Goal: Information Seeking & Learning: Find specific fact

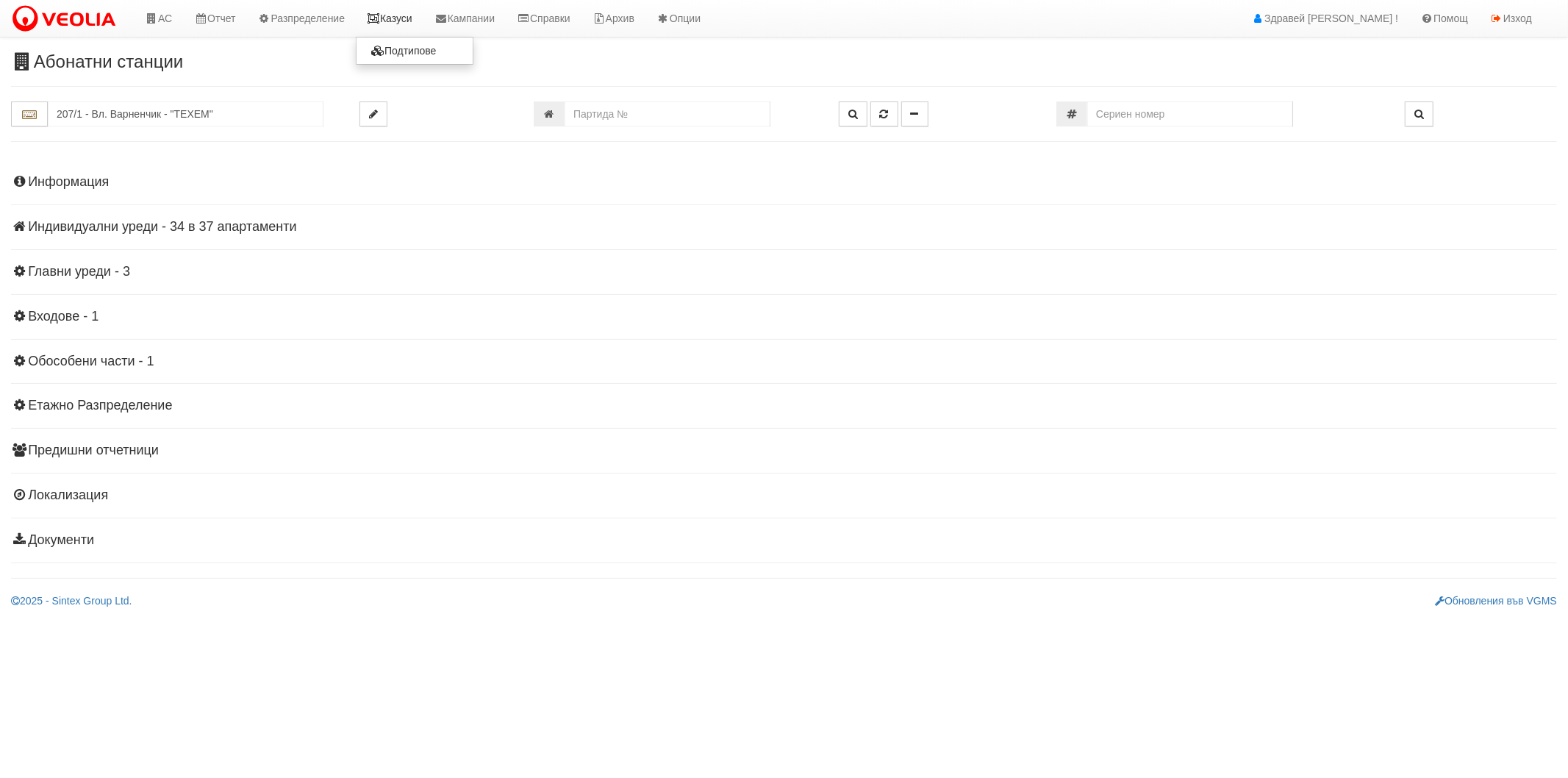
click at [401, 24] on link "Казуси" at bounding box center [389, 18] width 67 height 37
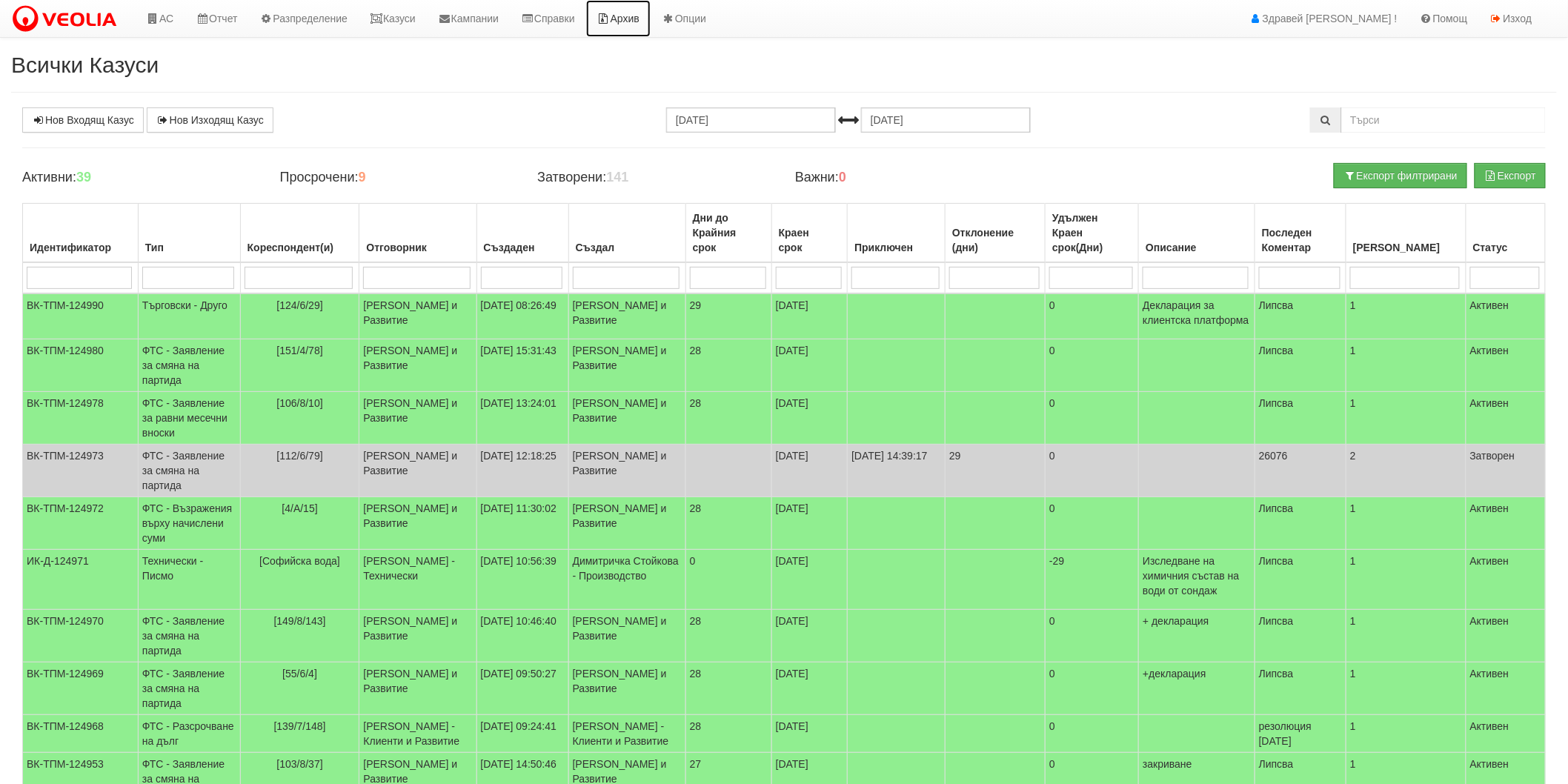
click at [611, 17] on icon at bounding box center [603, 18] width 13 height 10
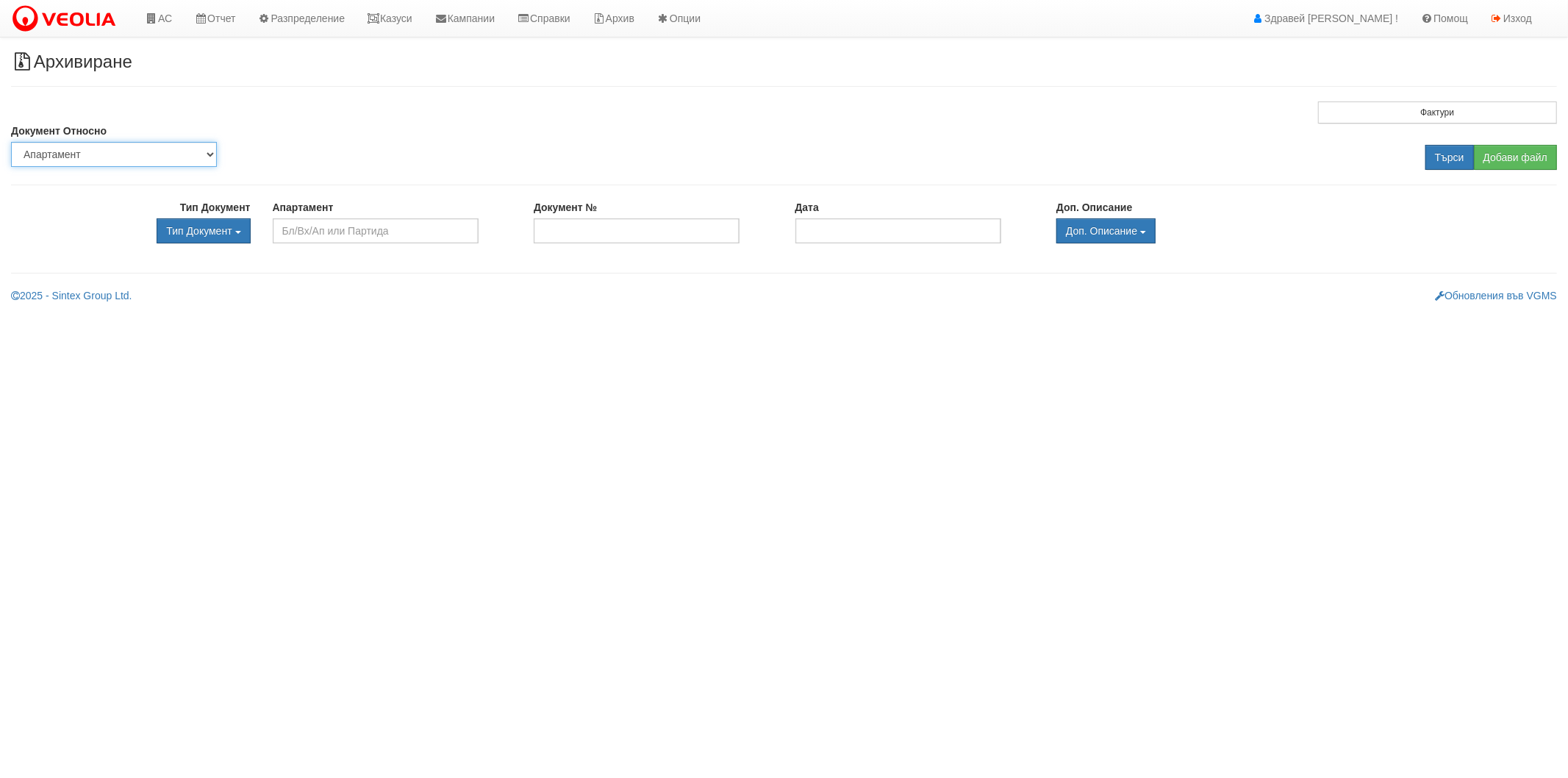
click at [94, 159] on select "Партида Апартамент Сграда Институция Партньор" at bounding box center [114, 154] width 205 height 25
select select "2"
click at [11, 142] on select "Партида Апартамент Сграда Институция Партньор" at bounding box center [114, 154] width 205 height 25
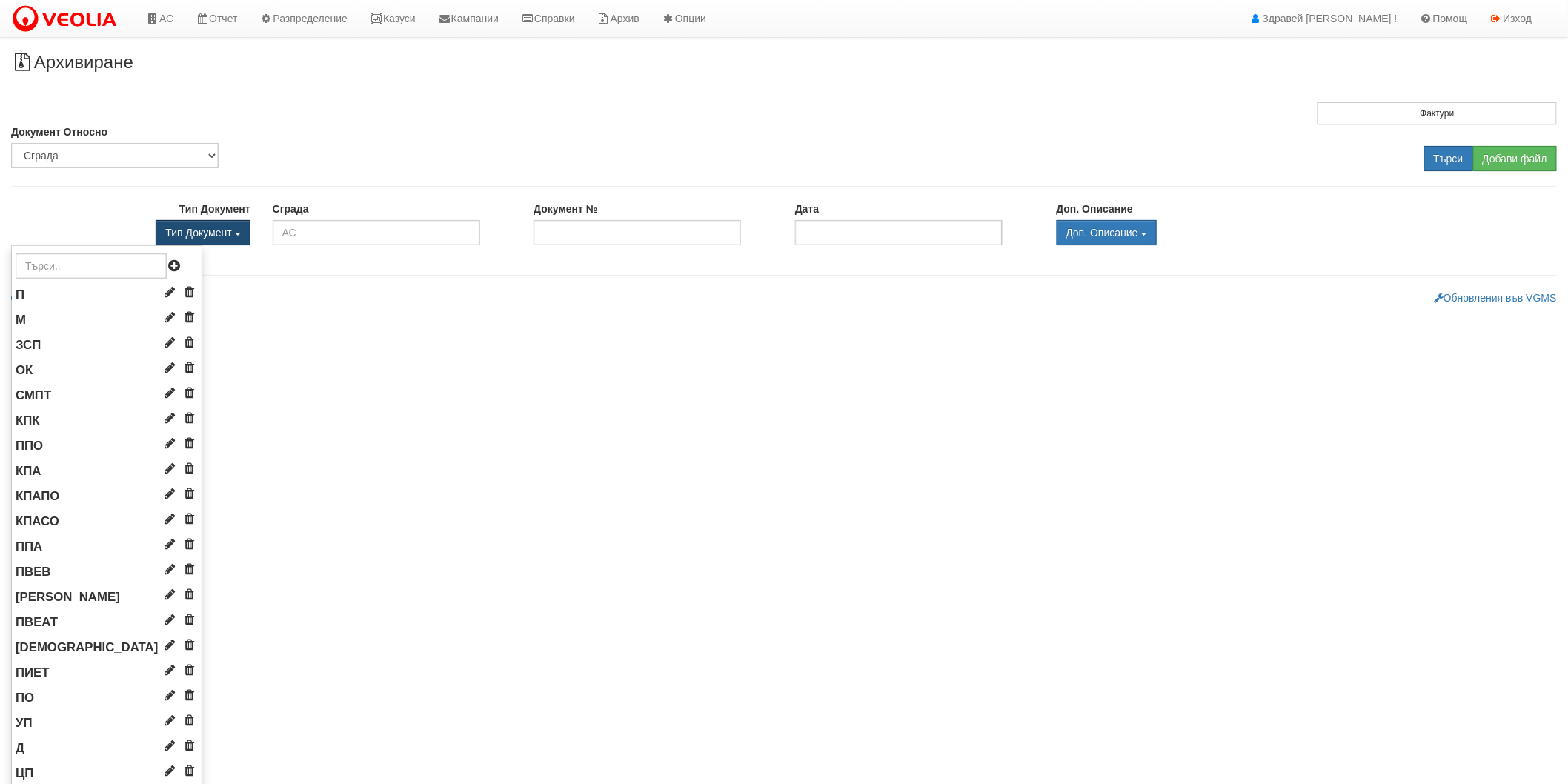
click at [197, 236] on span "Тип Документ" at bounding box center [198, 233] width 66 height 12
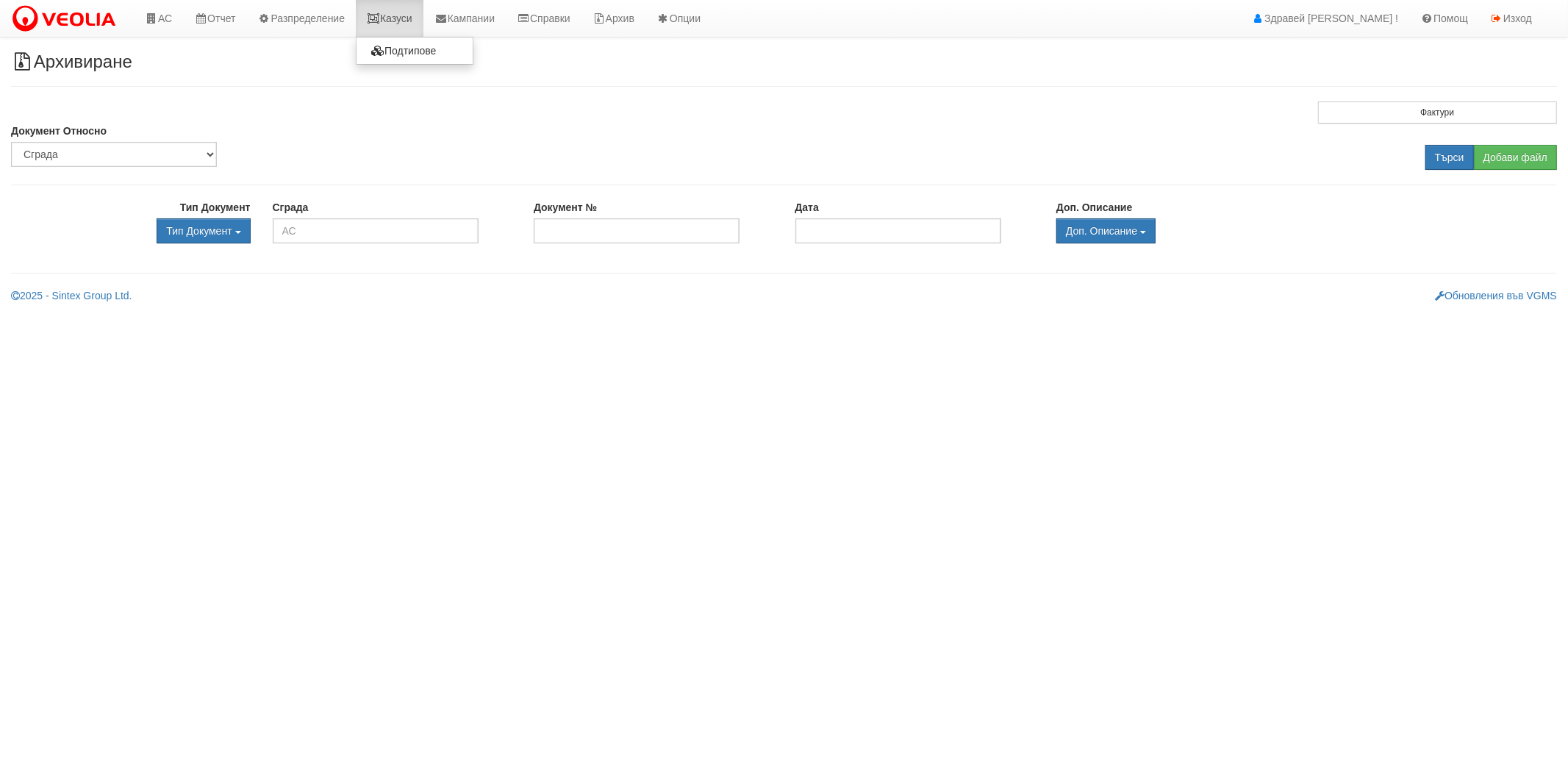
click at [391, 28] on link "Казуси" at bounding box center [389, 18] width 67 height 37
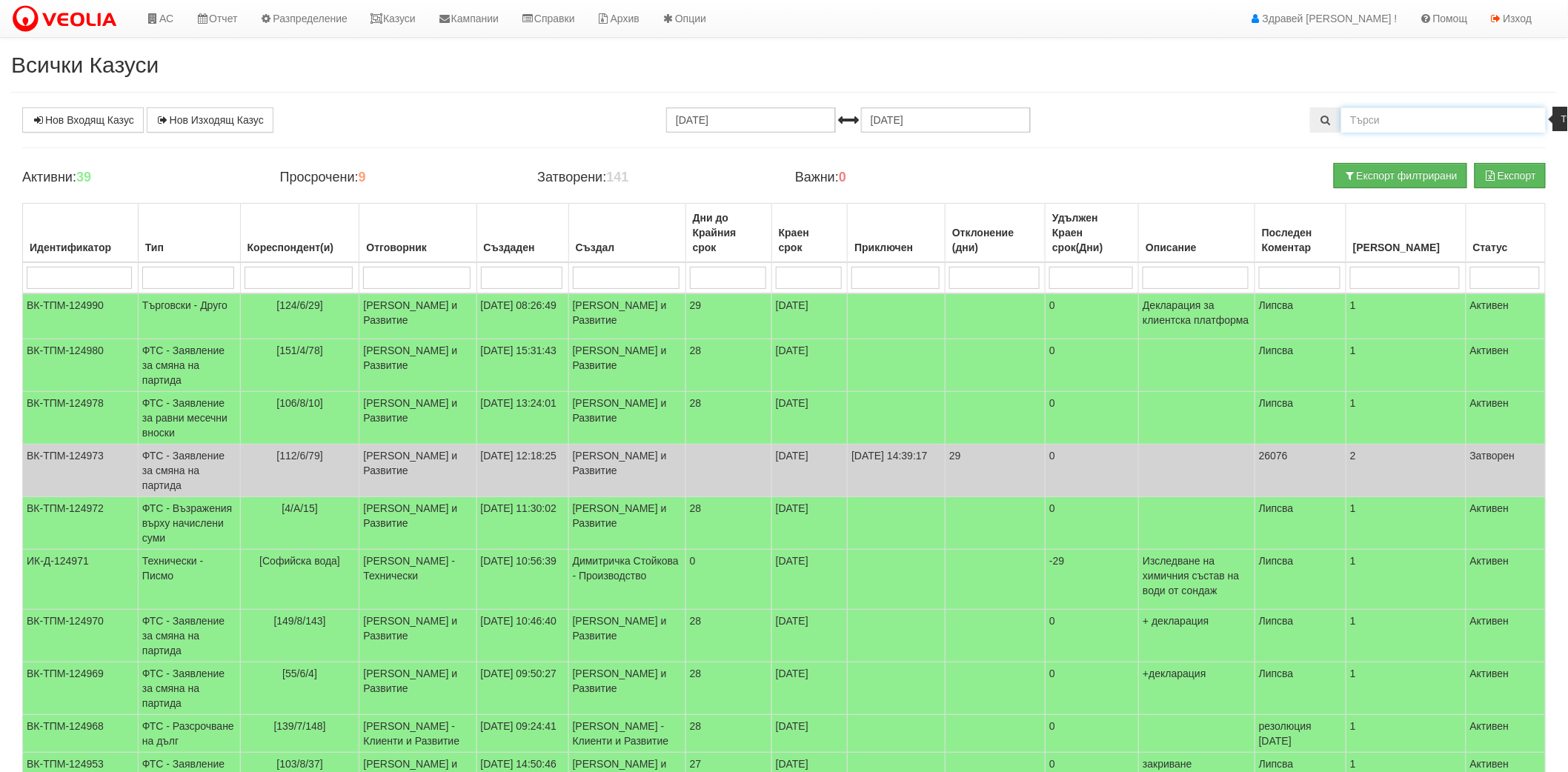
click at [1397, 126] on input "text" at bounding box center [1443, 119] width 204 height 25
type input "Милосърдие"
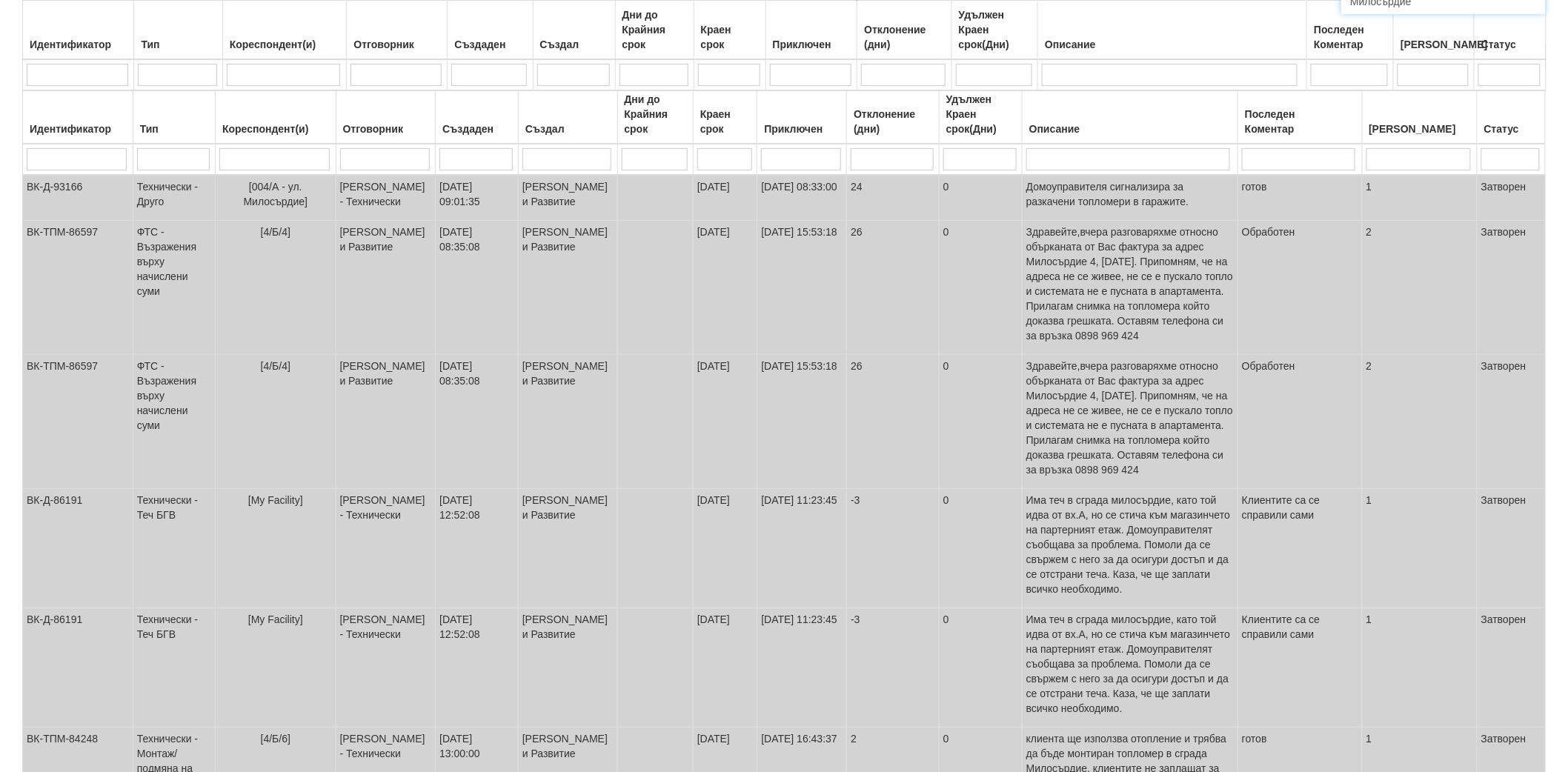
scroll to position [412, 0]
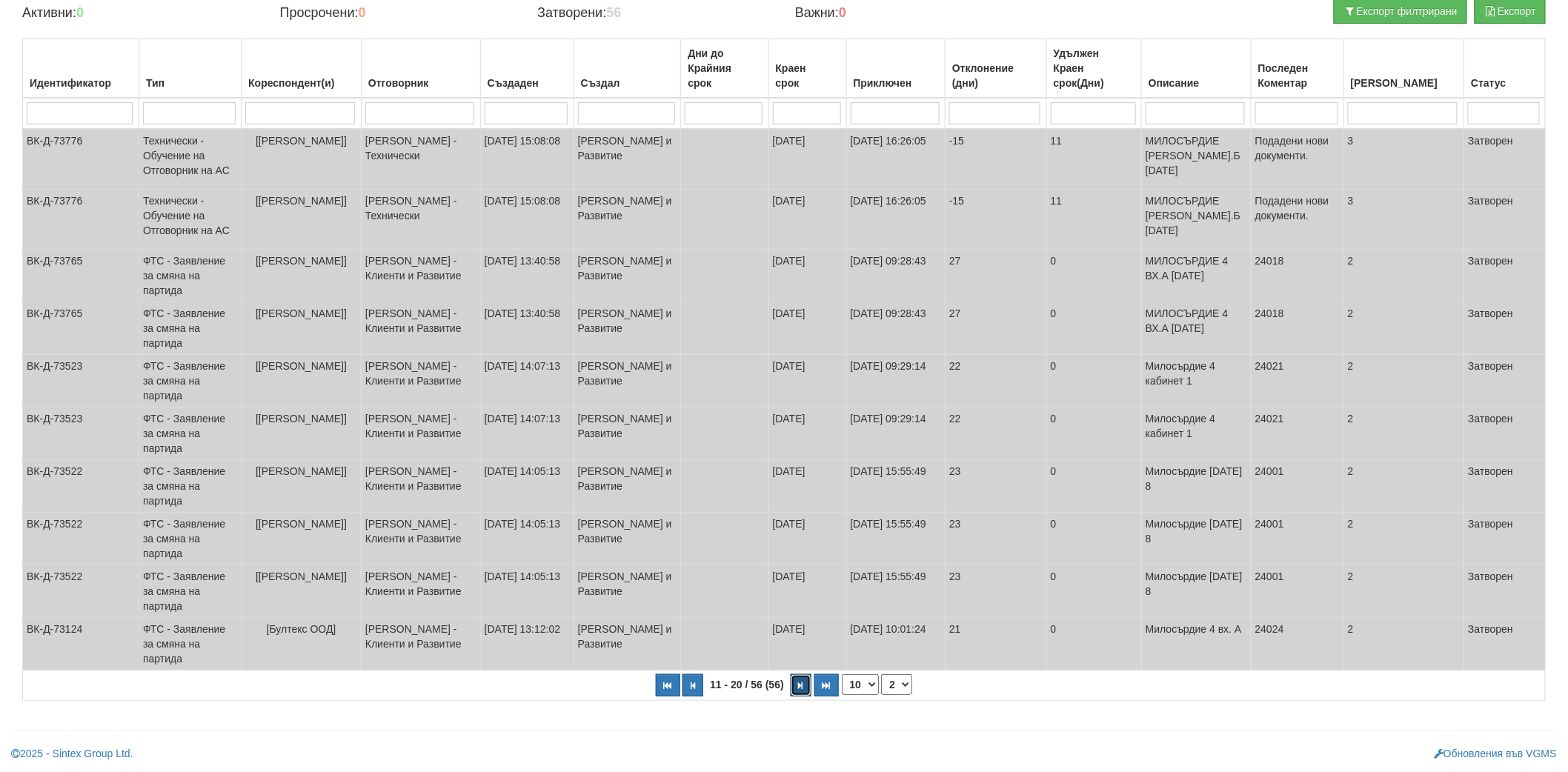
scroll to position [105, 0]
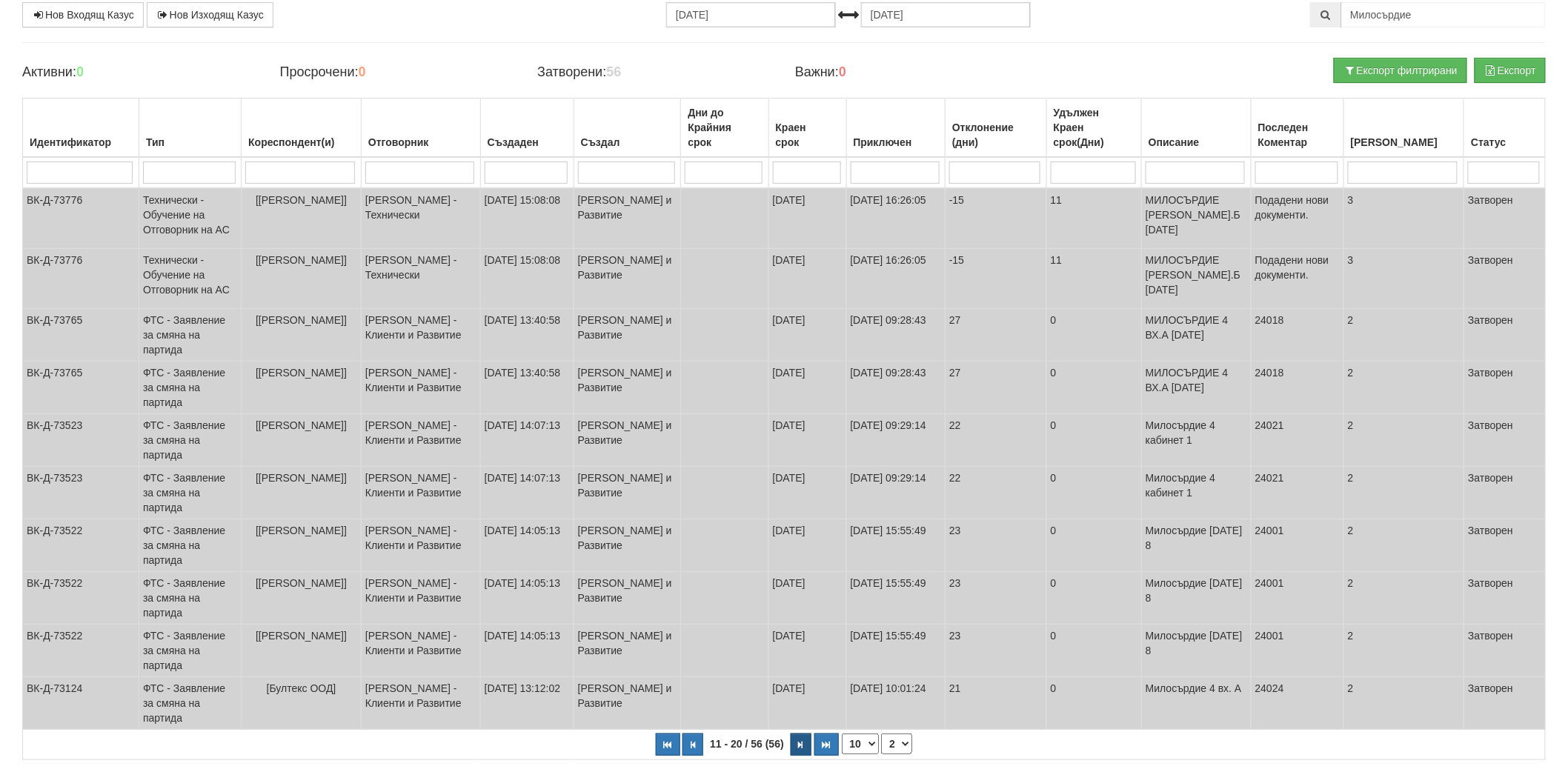
click at [801, 719] on div "Всички Казуси Нов Входящ Казус Нов Изходящ Казус 13.07.2025 13.08.2025 Милосърд…" at bounding box center [784, 384] width 1568 height 873
click at [801, 734] on button "button" at bounding box center [801, 745] width 21 height 23
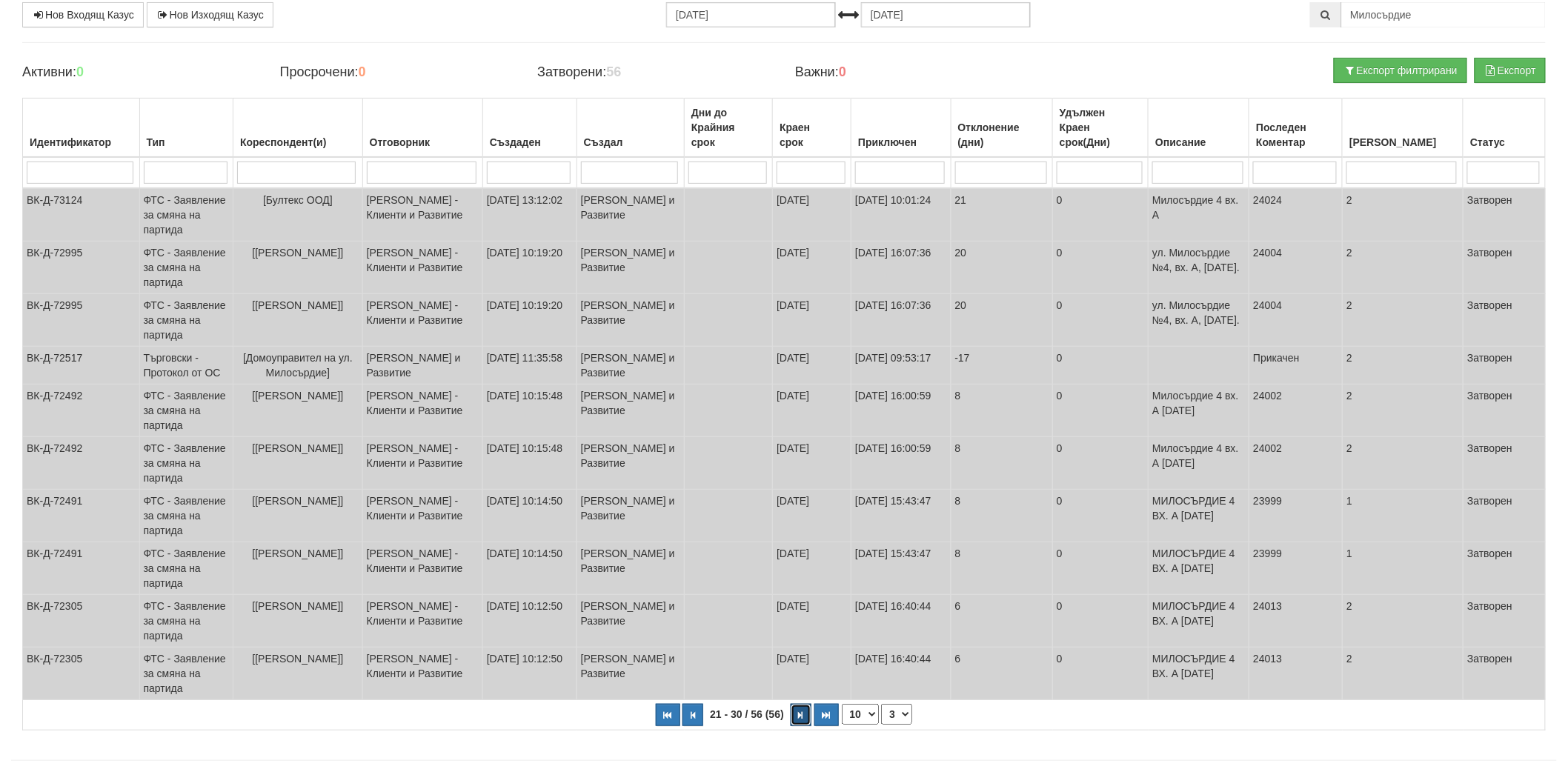
click at [801, 720] on icon "button" at bounding box center [801, 715] width 4 height 8
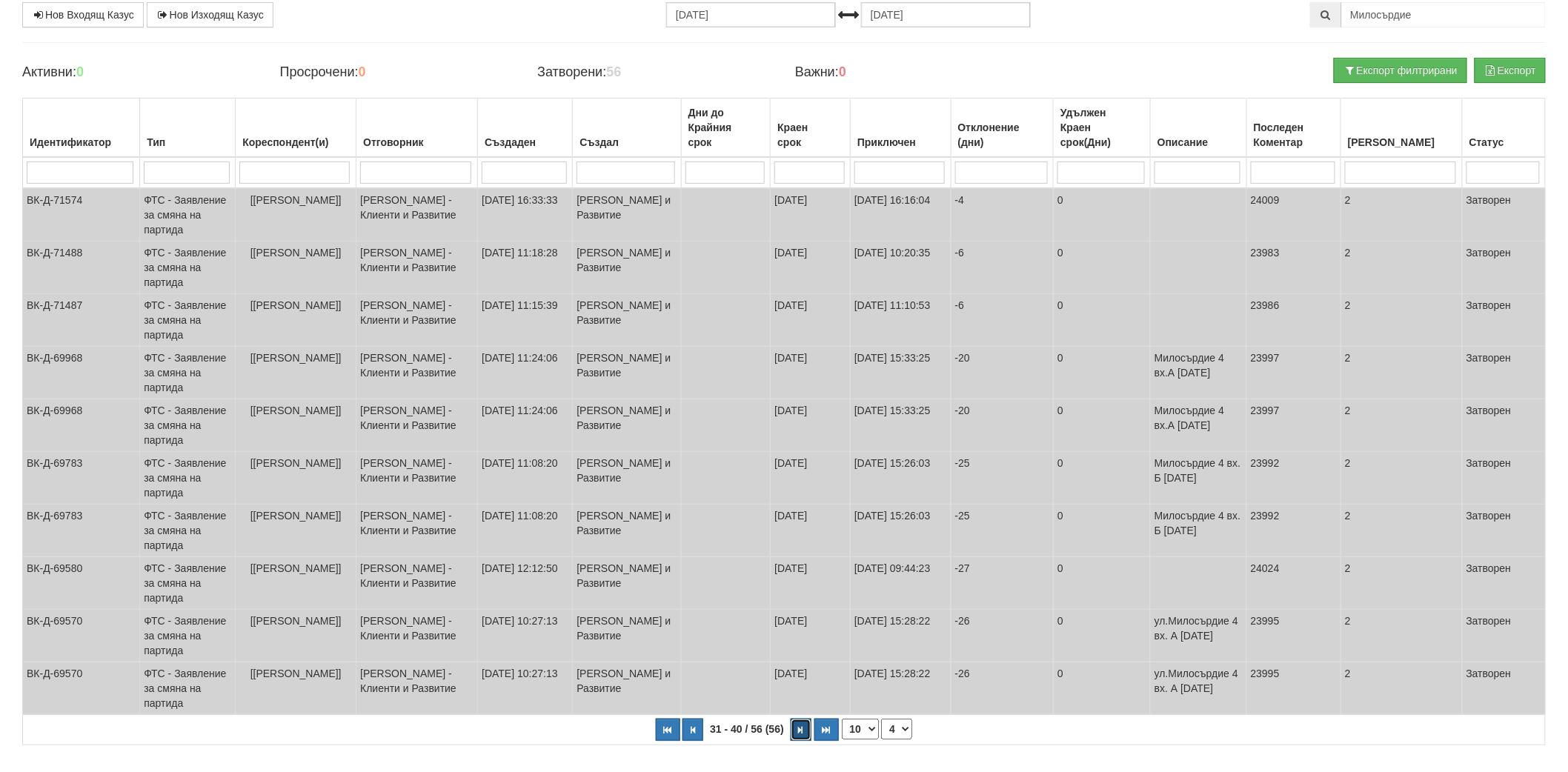
click at [801, 730] on icon "button" at bounding box center [801, 729] width 4 height 8
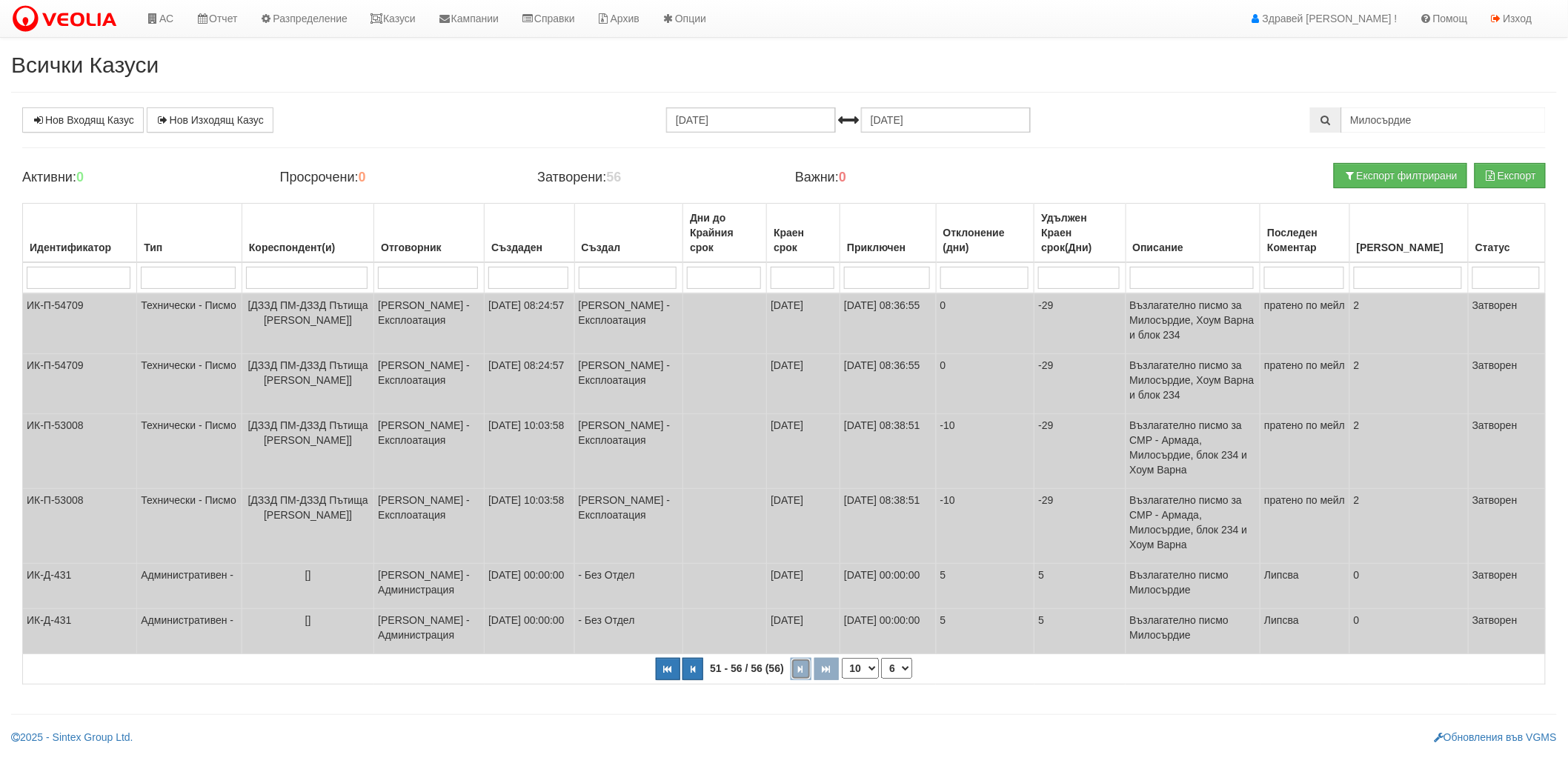
scroll to position [0, 0]
click at [696, 658] on button "button" at bounding box center [700, 669] width 21 height 23
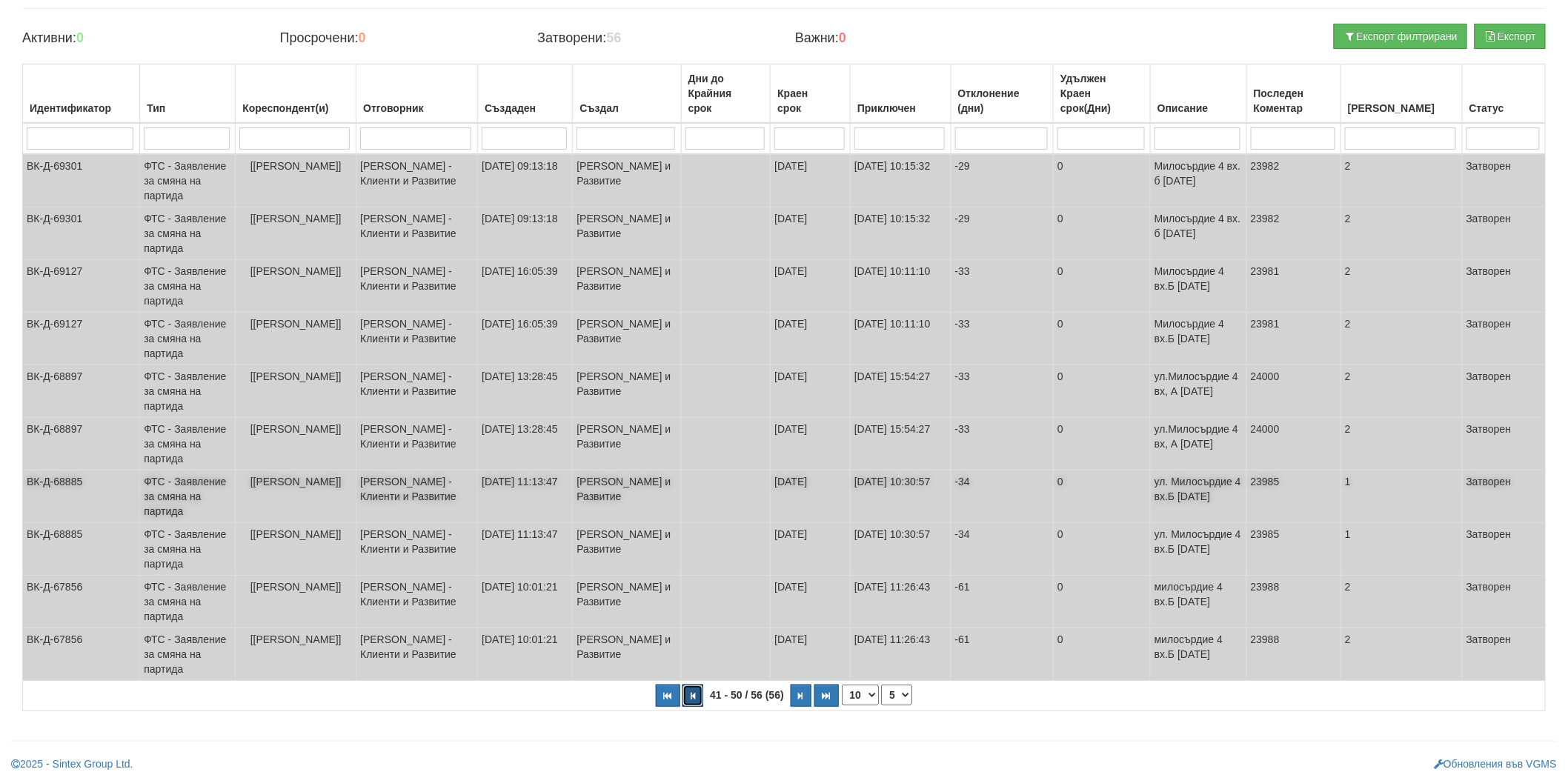
scroll to position [150, 0]
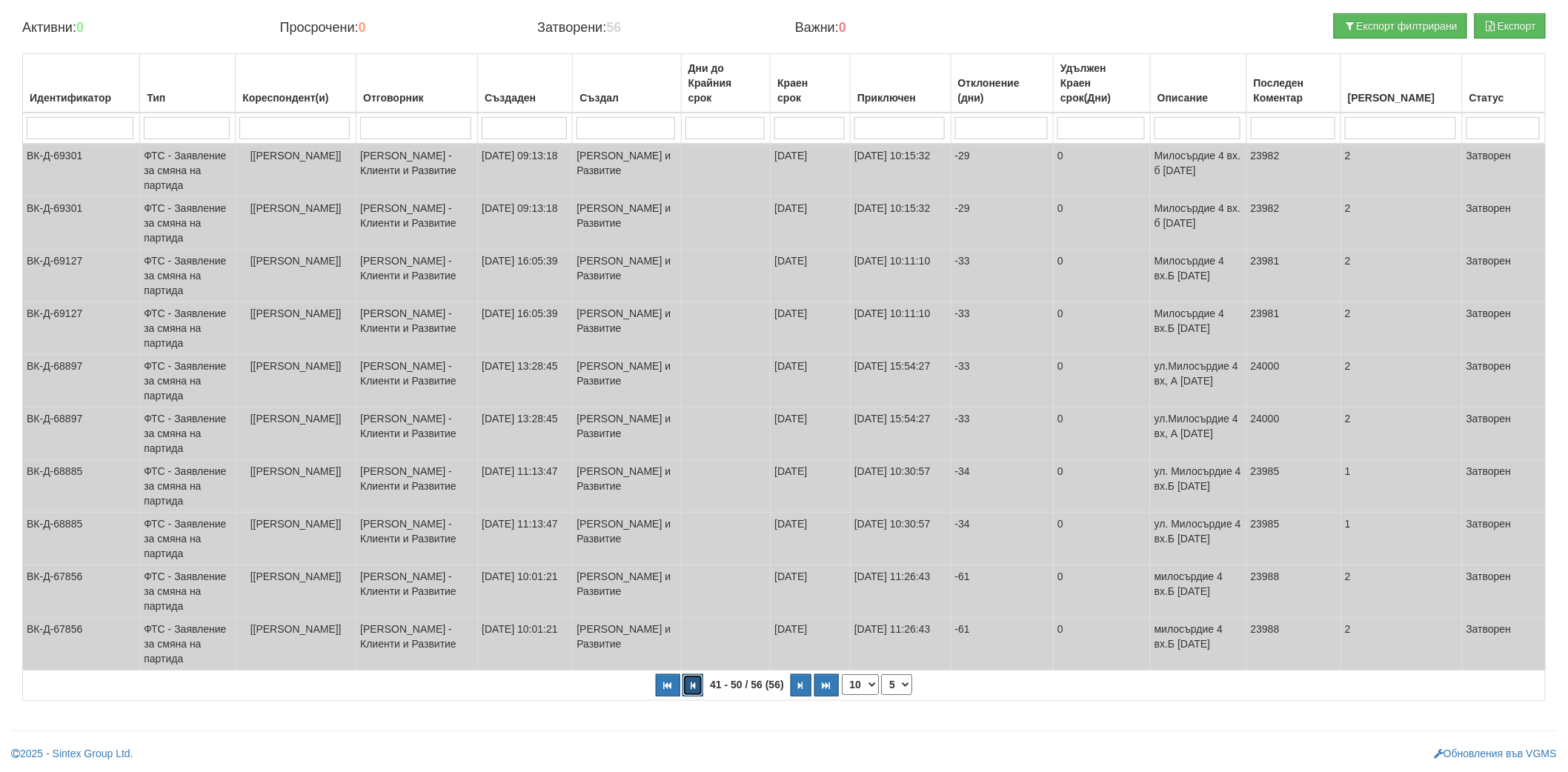
click at [691, 687] on icon "button" at bounding box center [693, 685] width 4 height 8
select select "3"
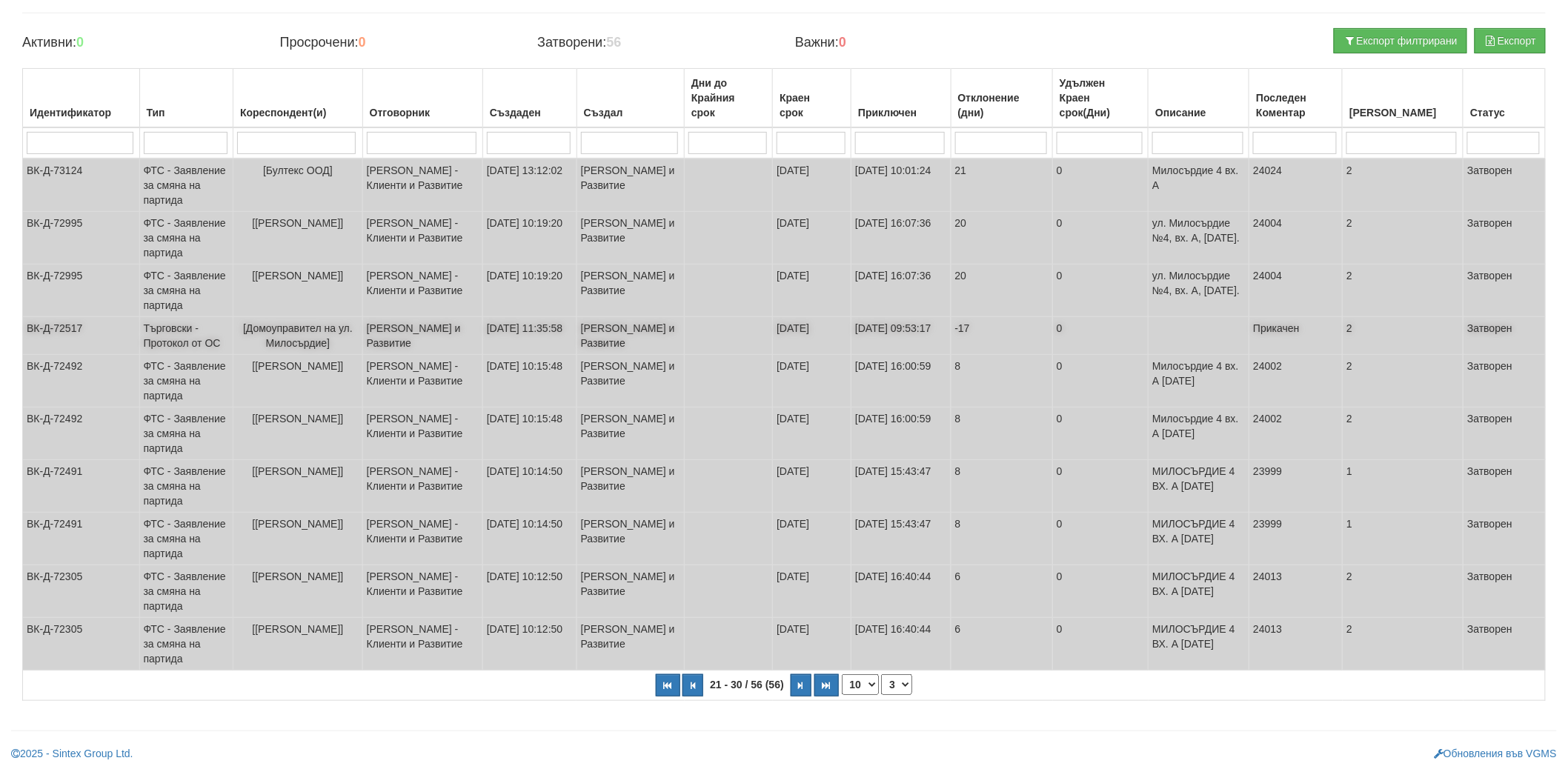
click at [285, 319] on td "[Домоуправител на ул. Милосърдие]" at bounding box center [298, 335] width 130 height 37
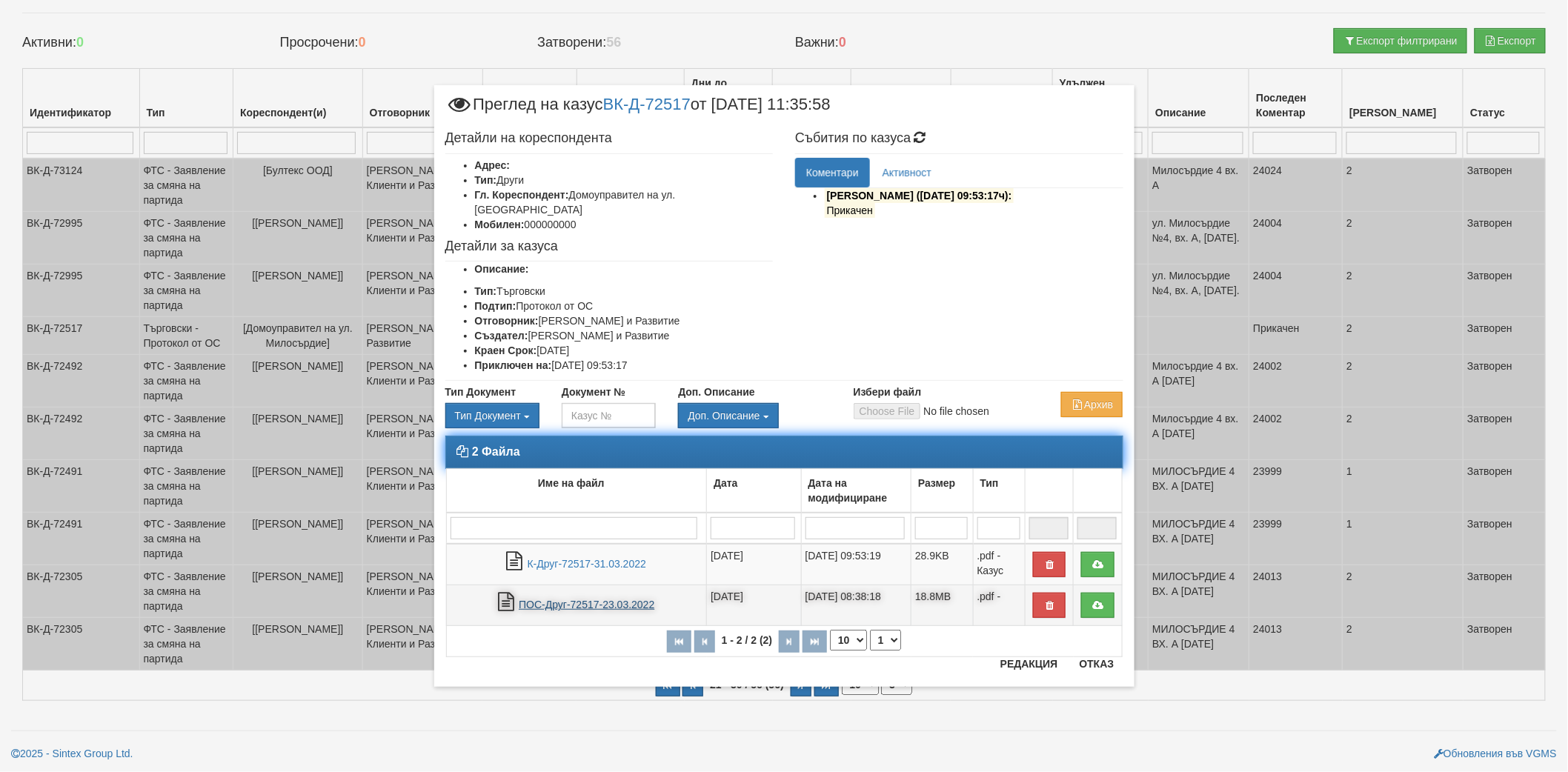
click at [586, 599] on link "ПОС-Друг-72517-23.03.2022" at bounding box center [586, 605] width 136 height 12
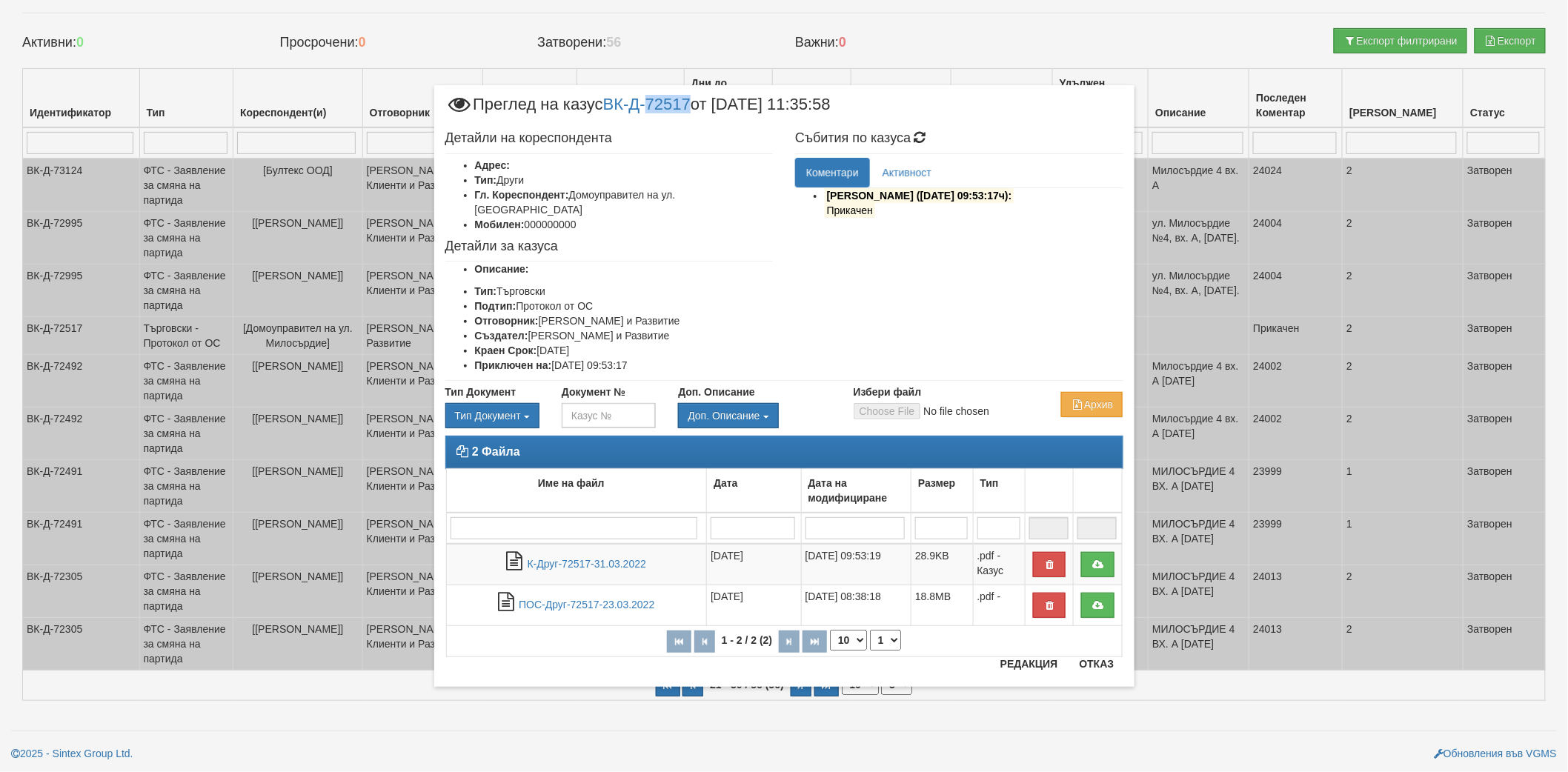
drag, startPoint x: 654, startPoint y: 112, endPoint x: 700, endPoint y: 111, distance: 46.0
click at [700, 111] on span "Преглед на казус ВК-Д-72517 от 04/03/2022 11:35:58" at bounding box center [638, 111] width 385 height 28
copy link "72517"
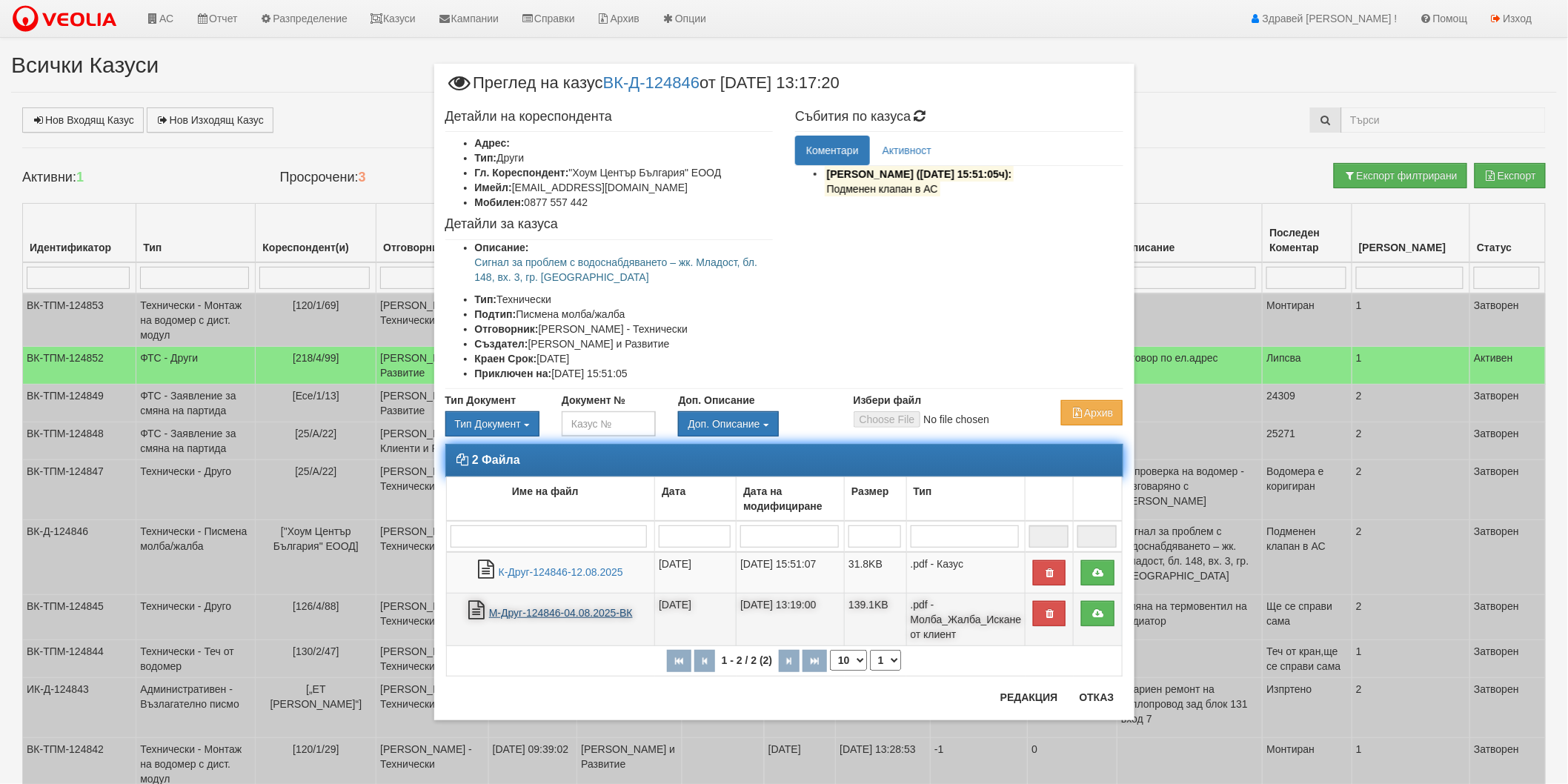
click at [573, 617] on link "М-Друг-124846-04.08.2025-ВК" at bounding box center [560, 613] width 144 height 12
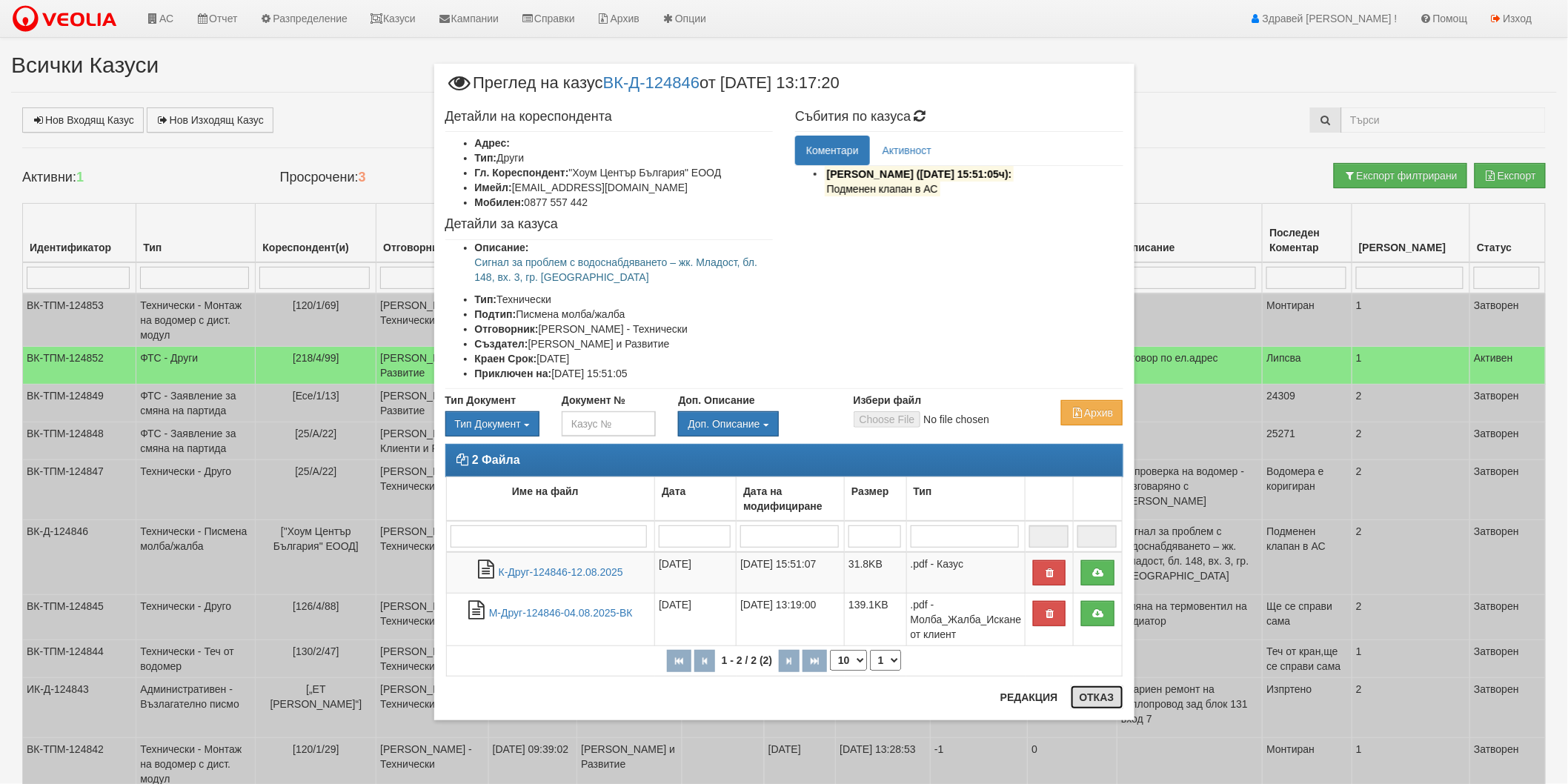
click at [1104, 691] on div "× Преглед на казус ВК-Д-124846 от [DATE] 13:17:20 Детайли на кореспондента Адре…" at bounding box center [784, 392] width 700 height 657
